Goal: Information Seeking & Learning: Learn about a topic

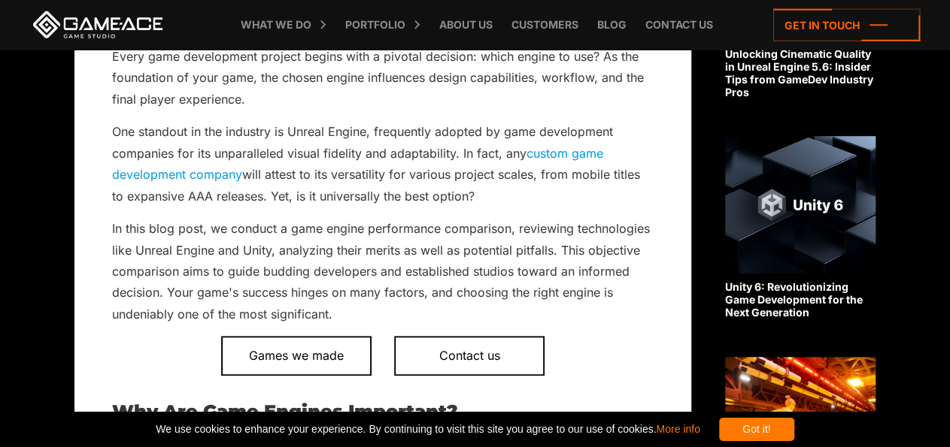
scroll to position [496, 0]
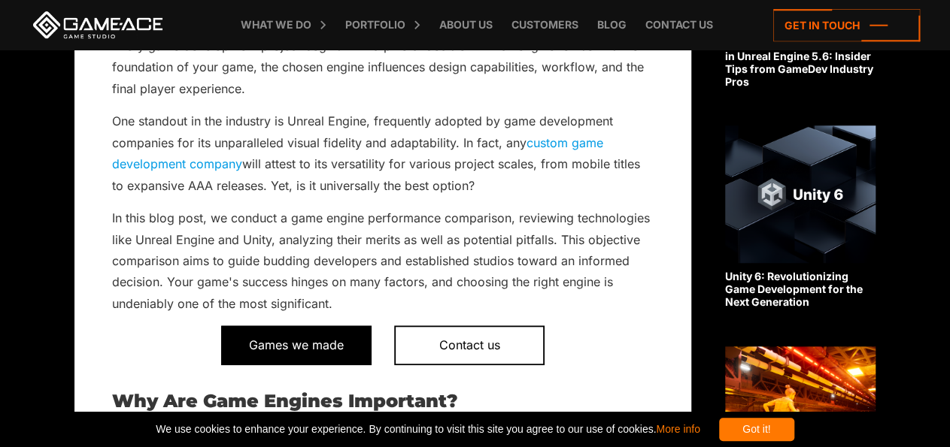
click at [350, 350] on span "Games we made" at bounding box center [296, 345] width 150 height 39
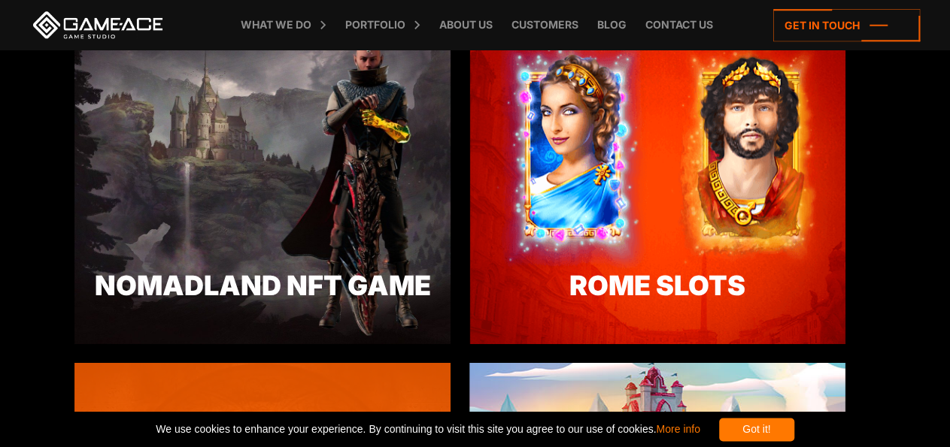
scroll to position [2429, 0]
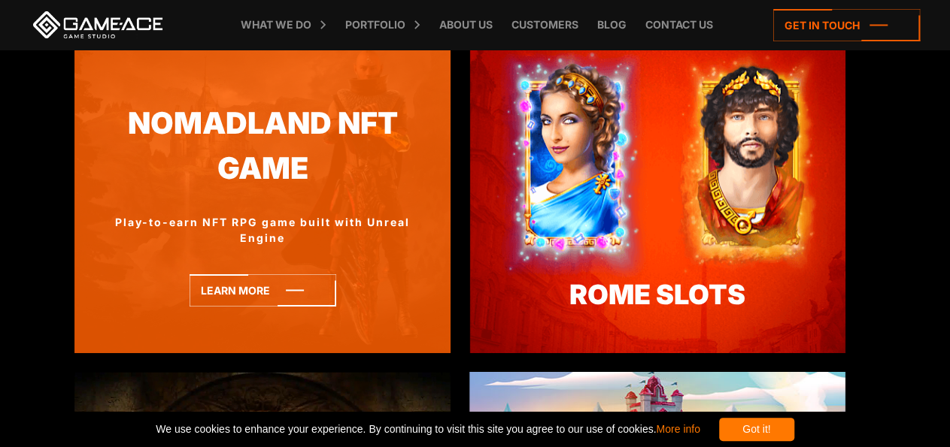
click at [300, 120] on link "Nomadland NFT Game" at bounding box center [262, 146] width 376 height 89
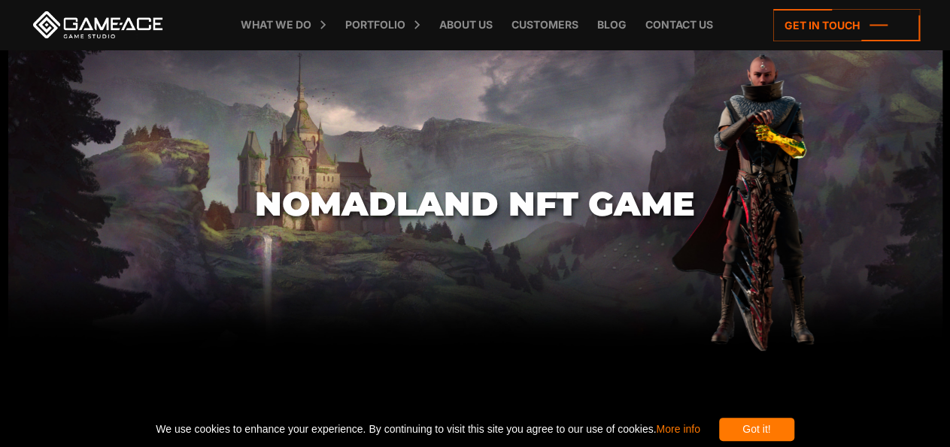
scroll to position [302, 0]
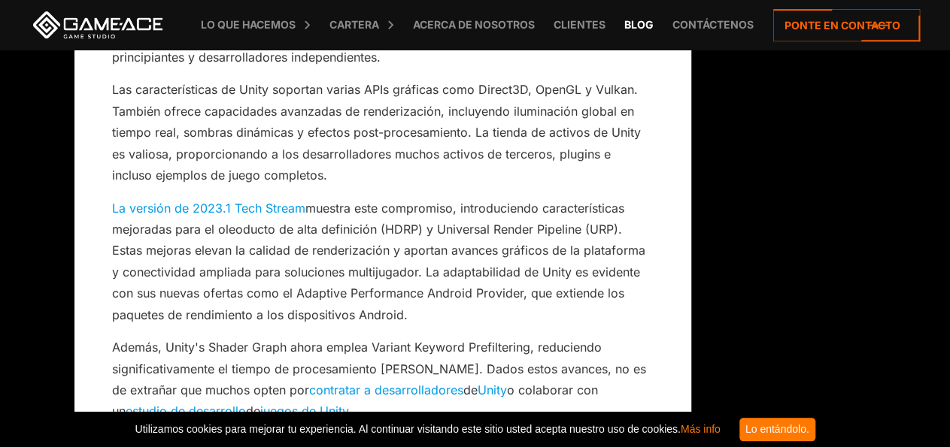
scroll to position [3653, 0]
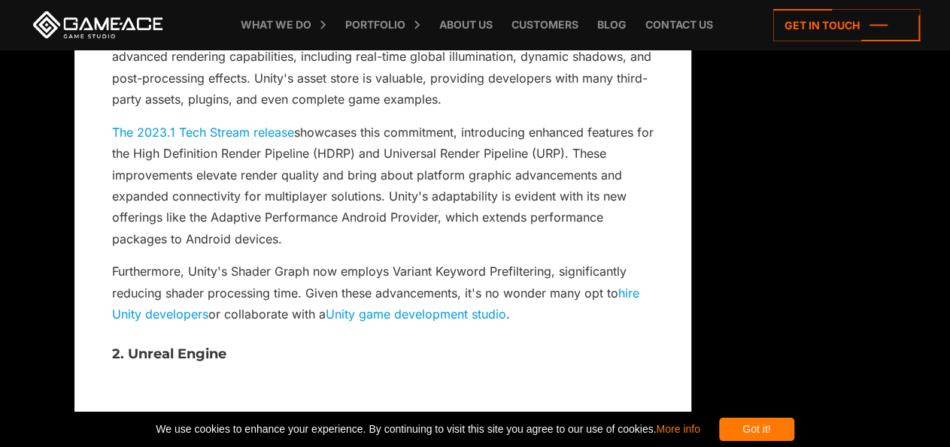
scroll to position [3360, 0]
